Goal: Task Accomplishment & Management: Manage account settings

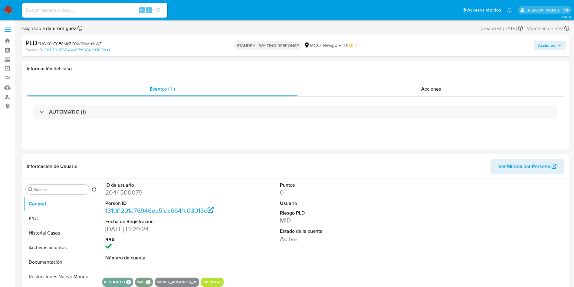
select select "10"
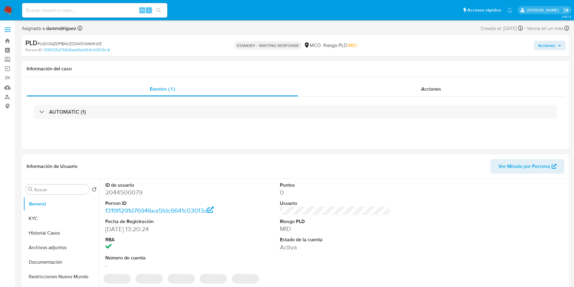
click at [9, 11] on img at bounding box center [8, 10] width 10 height 10
select select "10"
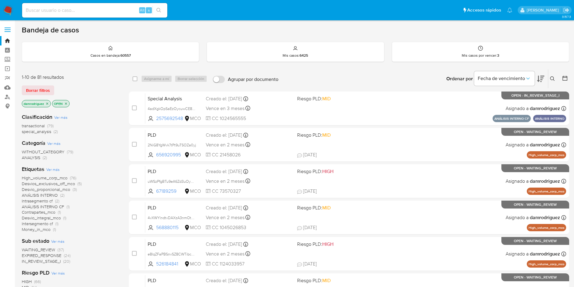
click at [541, 80] on icon at bounding box center [540, 78] width 7 height 7
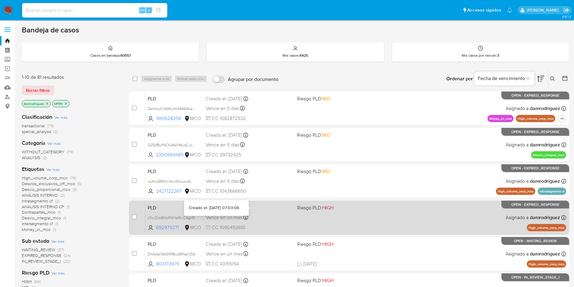
click at [297, 208] on span "Riesgo PLD: HIGH" at bounding box center [315, 207] width 36 height 7
click at [134, 215] on input "checkbox" at bounding box center [134, 216] width 5 height 5
checkbox input "true"
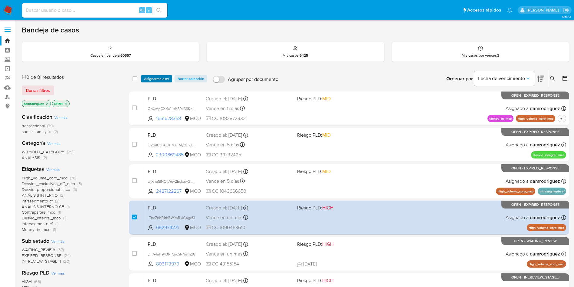
click at [155, 79] on span "Asignarme a mí" at bounding box center [156, 79] width 25 height 6
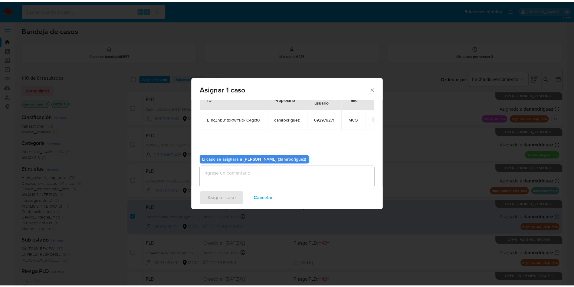
scroll to position [31, 0]
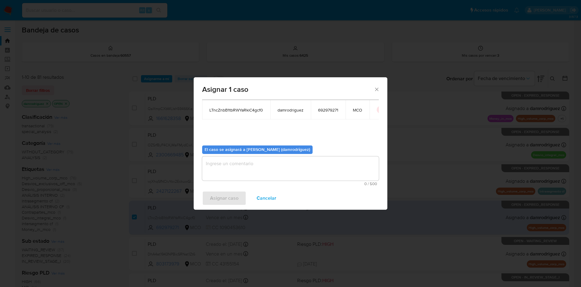
click at [268, 176] on textarea "assign-modal" at bounding box center [290, 168] width 177 height 24
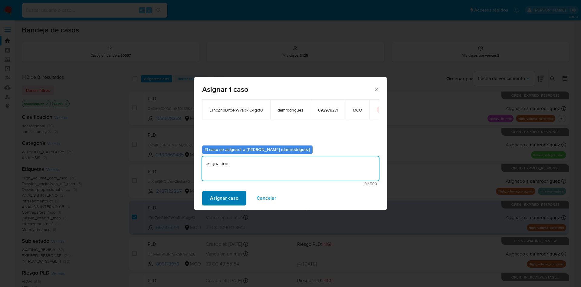
type textarea "asignacion"
click at [208, 197] on button "Asignar caso" at bounding box center [224, 198] width 44 height 15
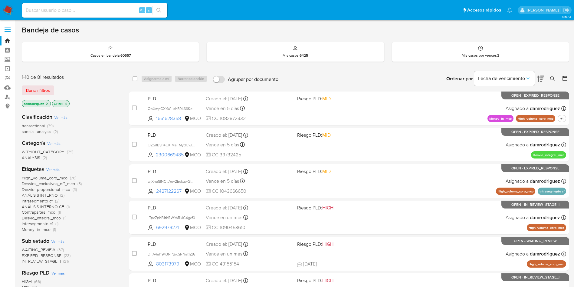
click at [44, 255] on span "EXPIRED_RESPONSE" at bounding box center [42, 255] width 40 height 6
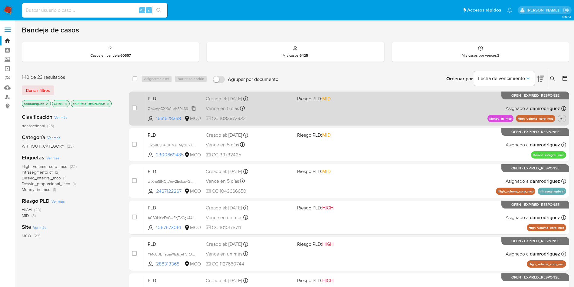
click at [156, 109] on span "QaXmpCXbWLlsh59466Ke0eBb" at bounding box center [175, 108] width 54 height 7
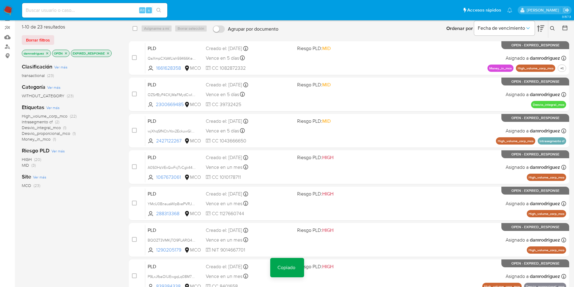
scroll to position [91, 0]
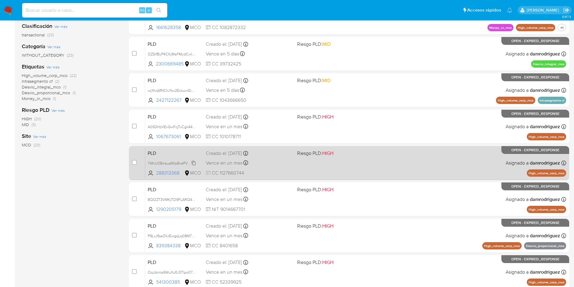
click at [165, 163] on span "YMcU0BnauaWlp8xePVRJRZtO" at bounding box center [174, 162] width 53 height 7
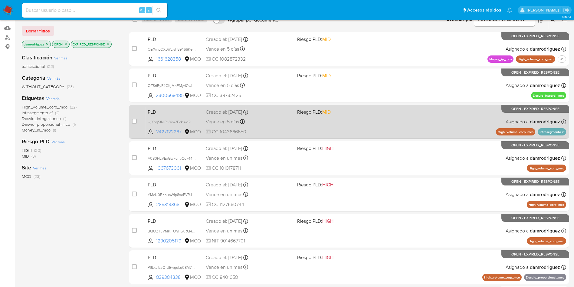
scroll to position [45, 0]
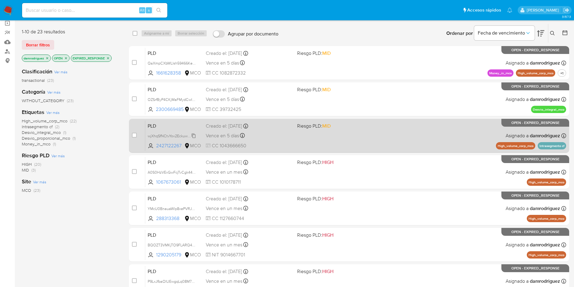
click at [166, 135] on span "wjXhqSfNCtvYov2EckuwGlhW" at bounding box center [172, 135] width 49 height 7
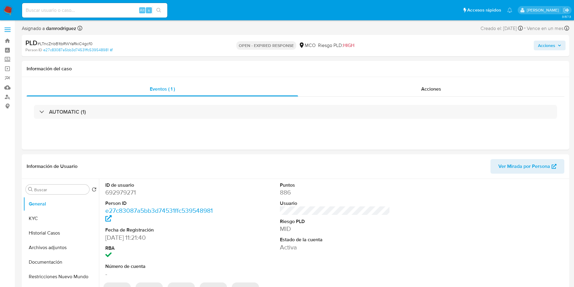
select select "10"
click at [55, 231] on button "Historial Casos" at bounding box center [58, 232] width 71 height 15
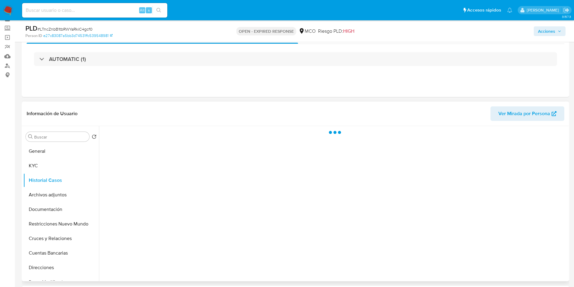
scroll to position [45, 0]
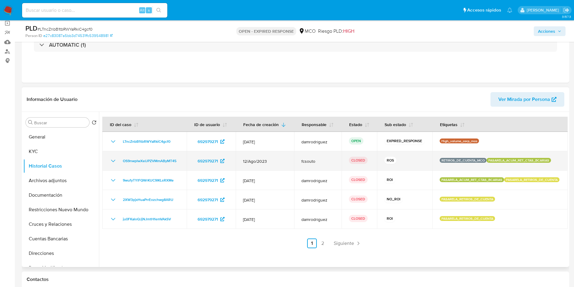
click at [115, 161] on icon "Mostrar/Ocultar" at bounding box center [113, 160] width 7 height 7
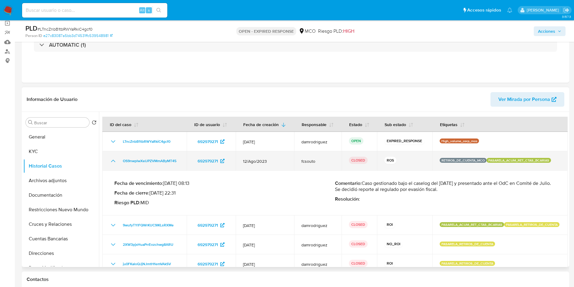
click at [113, 161] on icon "Mostrar/Ocultar" at bounding box center [113, 160] width 7 height 7
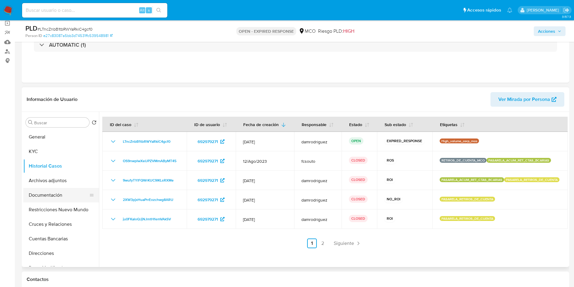
click at [41, 193] on button "Documentación" at bounding box center [58, 195] width 71 height 15
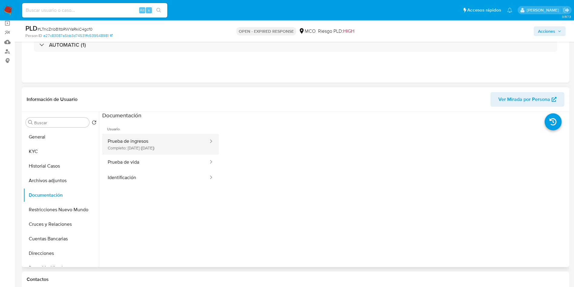
drag, startPoint x: 176, startPoint y: 141, endPoint x: 176, endPoint y: 145, distance: 3.4
click at [176, 141] on button "Prueba de ingresos Completo: 15/05/2023 (hace 2 años)" at bounding box center [155, 144] width 107 height 21
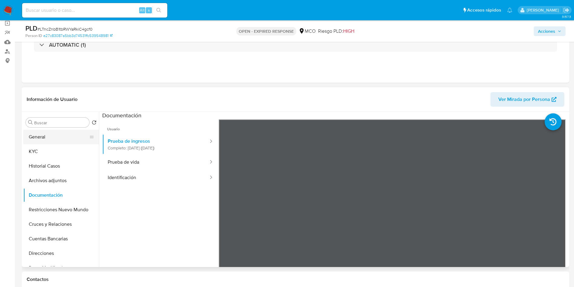
click at [38, 137] on button "General" at bounding box center [58, 137] width 71 height 15
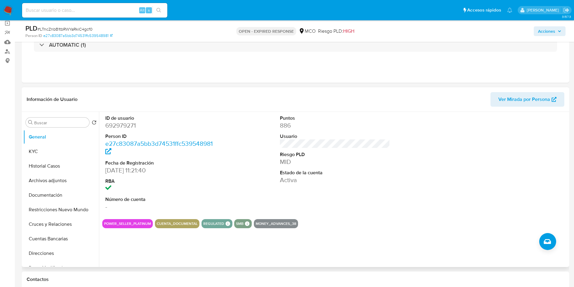
click at [118, 122] on dd "692979271" at bounding box center [160, 125] width 110 height 8
copy dd "692979271"
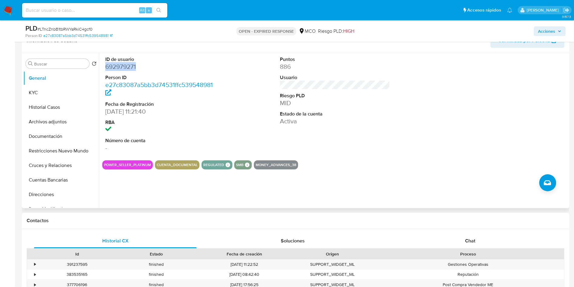
scroll to position [182, 0]
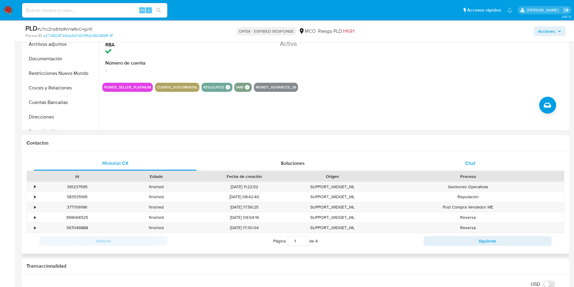
click at [480, 163] on div "Chat" at bounding box center [470, 163] width 163 height 15
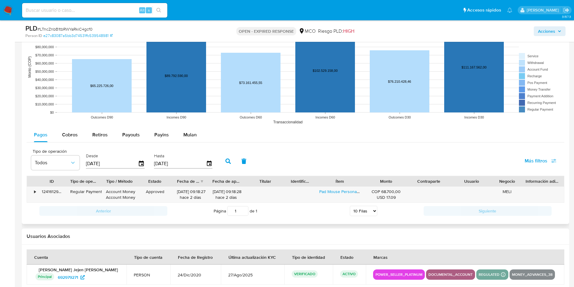
scroll to position [707, 0]
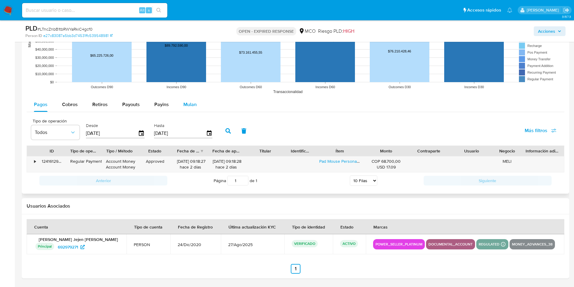
click at [189, 109] on div "Mulan" at bounding box center [189, 104] width 13 height 15
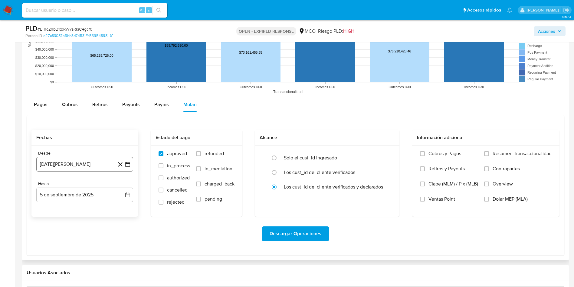
click at [84, 164] on button "5 de agosto de 2024" at bounding box center [84, 164] width 97 height 15
click at [122, 184] on icon "Mes siguiente" at bounding box center [122, 185] width 7 height 7
click at [84, 219] on button "5" at bounding box center [85, 220] width 10 height 10
click at [208, 152] on span "refunded" at bounding box center [214, 153] width 19 height 6
click at [201, 152] on input "refunded" at bounding box center [198, 153] width 5 height 5
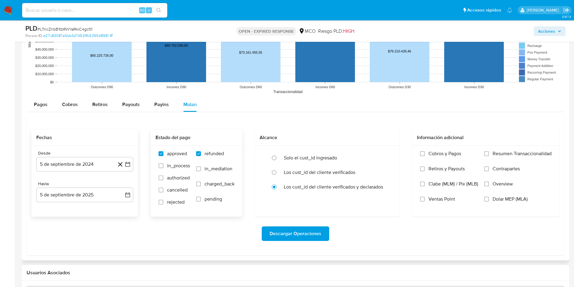
checkbox input "true"
click at [207, 179] on label "in_mediation" at bounding box center [215, 173] width 38 height 15
click at [201, 171] on input "in_mediation" at bounding box center [198, 168] width 5 height 5
checkbox input "true"
click at [170, 202] on span "rejected" at bounding box center [176, 202] width 18 height 6
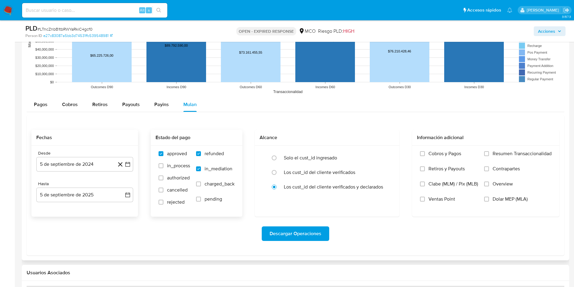
click at [163, 202] on input "rejected" at bounding box center [161, 201] width 5 height 5
checkbox input "true"
click at [209, 163] on label "refunded" at bounding box center [215, 157] width 38 height 15
click at [201, 156] on input "refunded" at bounding box center [198, 153] width 5 height 5
checkbox input "false"
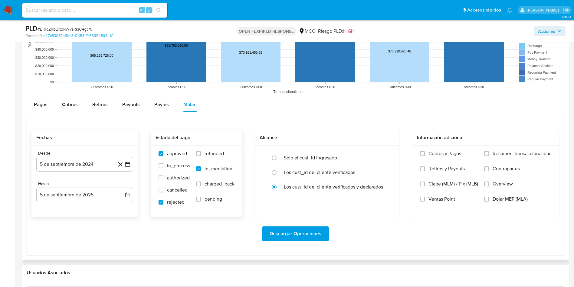
click at [207, 166] on span "in_mediation" at bounding box center [219, 169] width 28 height 6
click at [201, 166] on input "in_mediation" at bounding box center [198, 168] width 5 height 5
checkbox input "false"
click at [208, 152] on span "refunded" at bounding box center [214, 153] width 19 height 6
click at [201, 152] on input "refunded" at bounding box center [198, 153] width 5 height 5
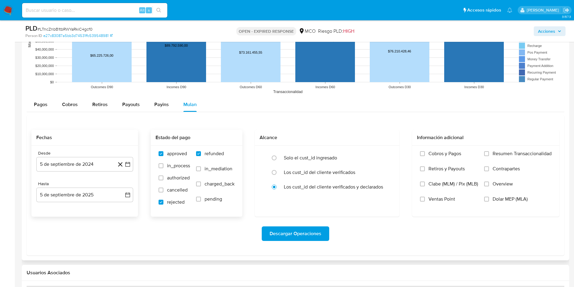
checkbox input "true"
click at [210, 185] on span "charged_back" at bounding box center [220, 184] width 30 height 6
click at [201, 185] on input "charged_back" at bounding box center [198, 183] width 5 height 5
checkbox input "true"
click at [287, 234] on span "Descargar Operaciones" at bounding box center [296, 233] width 52 height 13
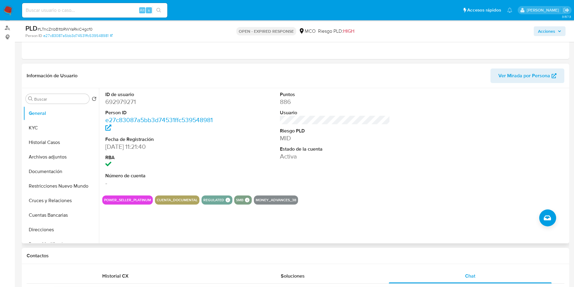
scroll to position [0, 0]
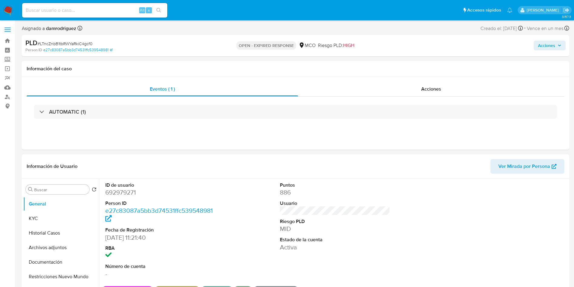
click at [123, 192] on dd "692979271" at bounding box center [160, 192] width 110 height 8
copy dd "692979271"
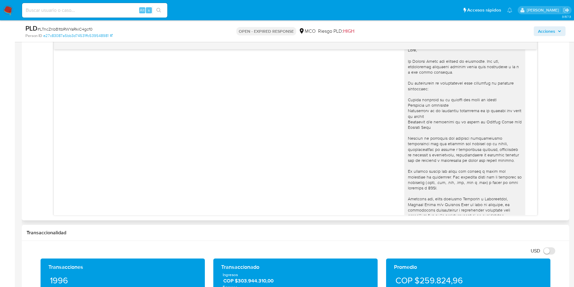
scroll to position [316, 0]
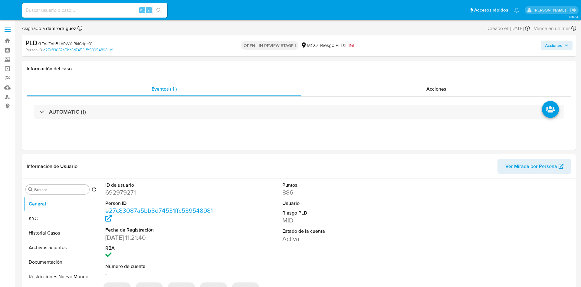
select select "10"
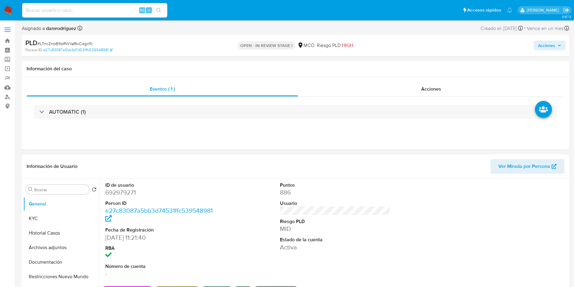
click at [122, 187] on dt "ID de usuario" at bounding box center [160, 185] width 110 height 7
click at [118, 191] on dd "692979271" at bounding box center [160, 192] width 110 height 8
copy dd "692979271"
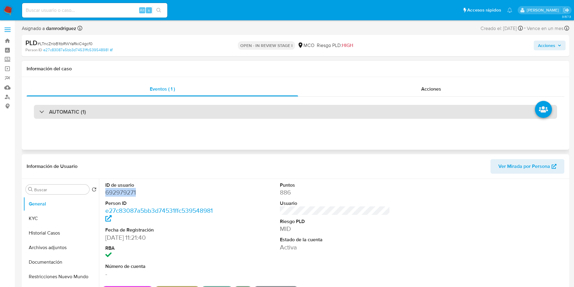
click at [116, 113] on div "AUTOMATIC (1)" at bounding box center [295, 112] width 523 height 14
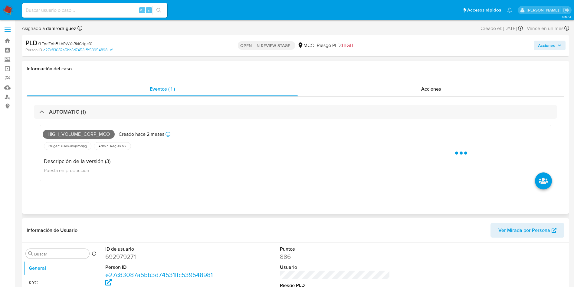
click at [87, 136] on span "High_volume_corp_mco" at bounding box center [79, 134] width 72 height 9
copy span "High_volume_corp_mco"
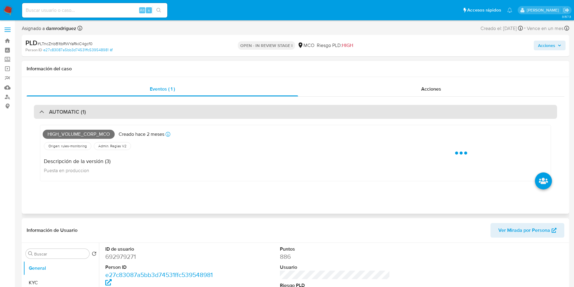
click at [88, 117] on div "AUTOMATIC (1)" at bounding box center [295, 112] width 523 height 14
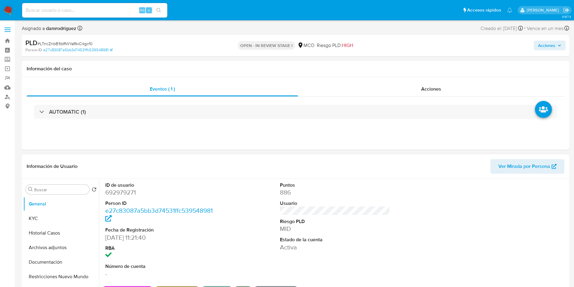
click at [125, 187] on dl "ID de usuario 692979271 Person ID e27c83087a5bb3d74531ffc539548981 Fecha de Reg…" at bounding box center [160, 230] width 110 height 96
click at [125, 187] on dt "ID de usuario" at bounding box center [160, 185] width 110 height 7
click at [122, 195] on dd "692979271" at bounding box center [160, 192] width 110 height 8
copy dd "692979271"
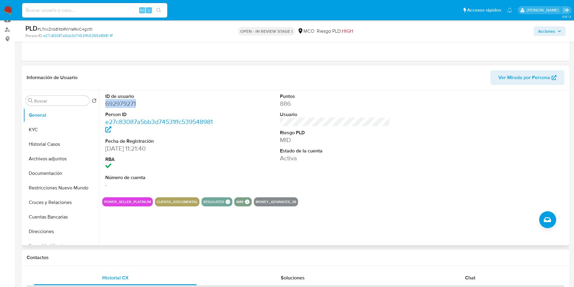
scroll to position [91, 0]
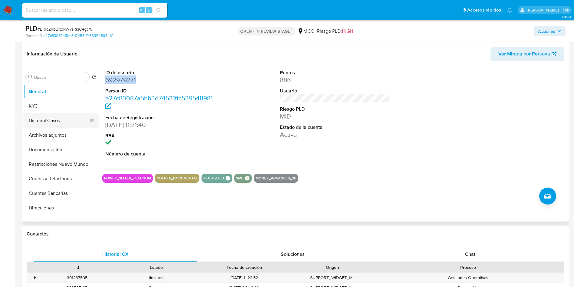
click at [47, 117] on button "Historial Casos" at bounding box center [58, 120] width 71 height 15
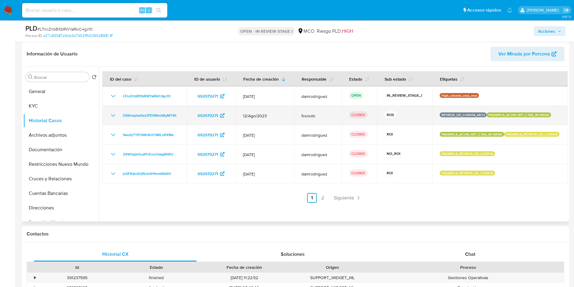
click at [111, 115] on icon "Mostrar/Ocultar" at bounding box center [113, 115] width 7 height 7
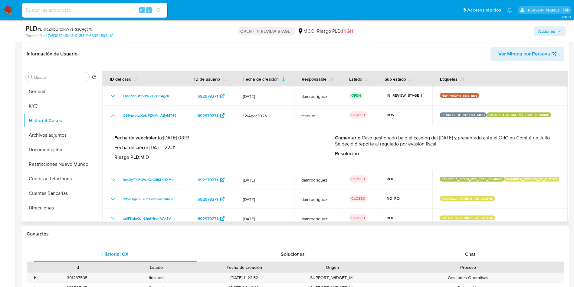
drag, startPoint x: 414, startPoint y: 142, endPoint x: 463, endPoint y: 140, distance: 49.4
click at [461, 140] on p "Comentario : Caso gestionado bajo el caselog del 13/07/2023 y presentado ante e…" at bounding box center [445, 141] width 221 height 12
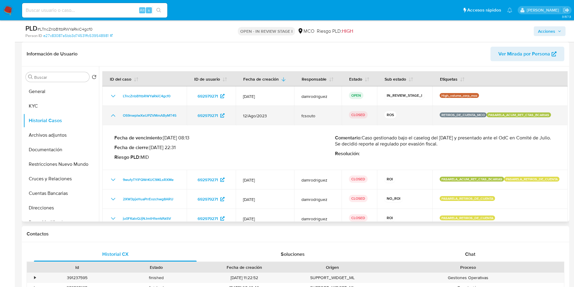
click at [113, 116] on icon "Mostrar/Ocultar" at bounding box center [113, 115] width 7 height 7
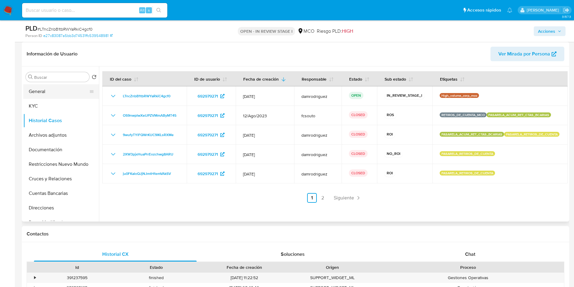
click at [33, 98] on button "General" at bounding box center [58, 91] width 71 height 15
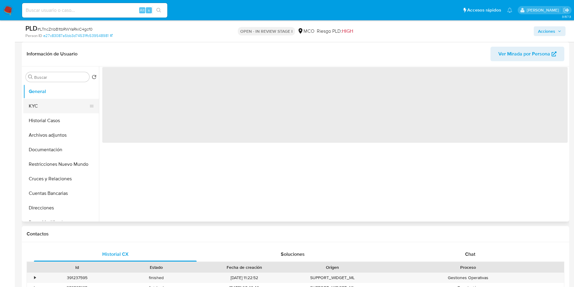
click at [56, 100] on button "KYC" at bounding box center [58, 106] width 71 height 15
